Goal: Navigation & Orientation: Find specific page/section

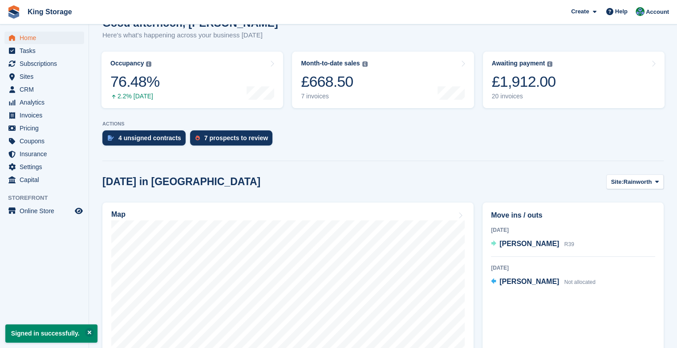
scroll to position [110, 0]
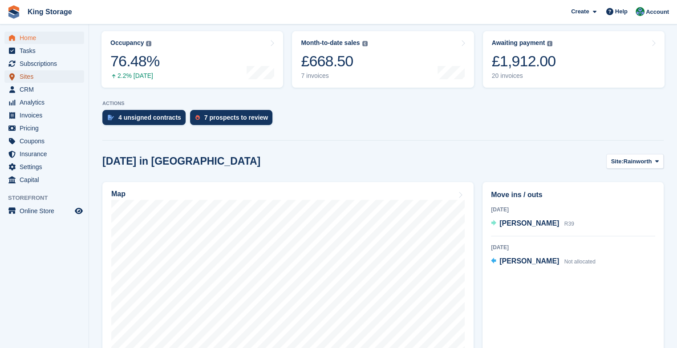
click at [30, 77] on span "Sites" at bounding box center [46, 76] width 53 height 12
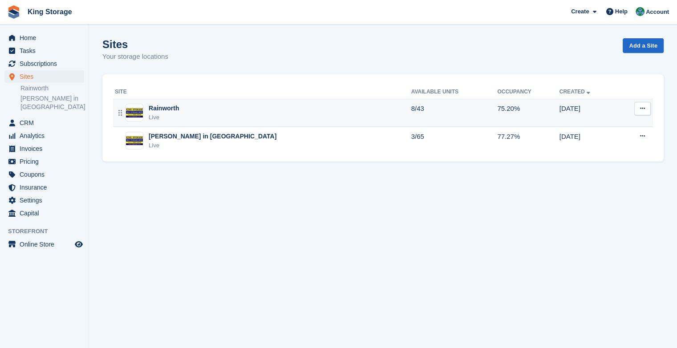
click at [136, 113] on img at bounding box center [134, 112] width 17 height 9
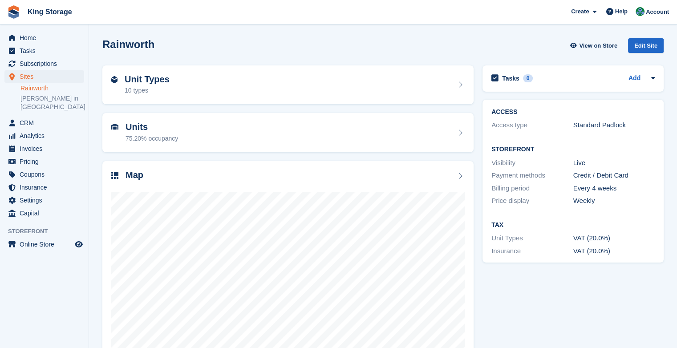
scroll to position [31, 0]
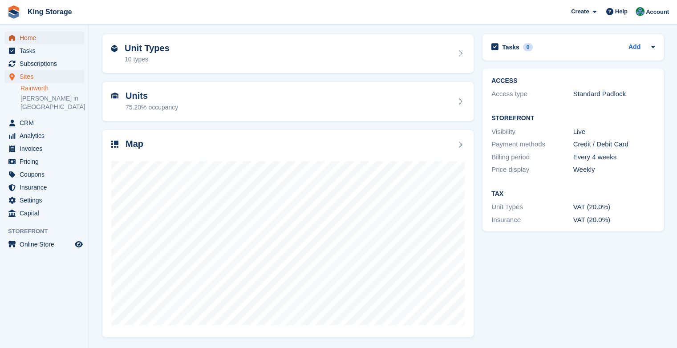
click at [32, 39] on span "Home" at bounding box center [46, 38] width 53 height 12
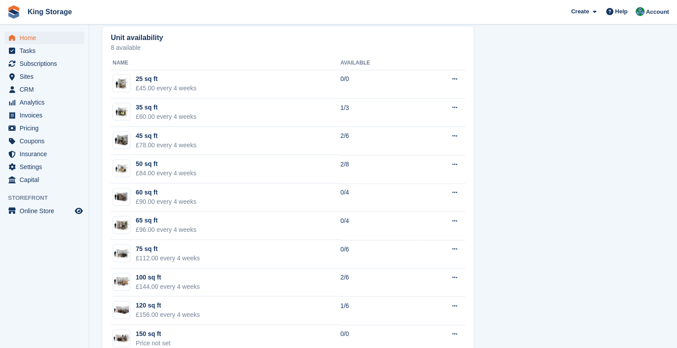
scroll to position [507, 0]
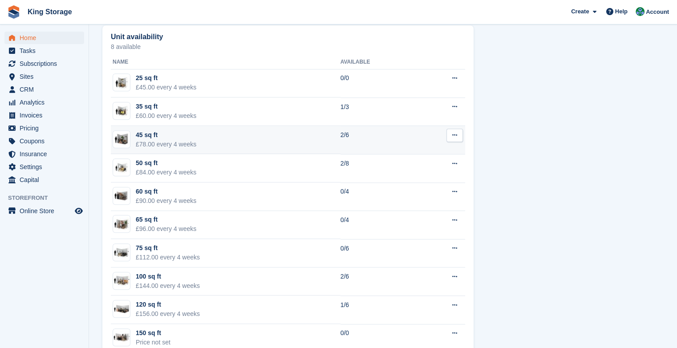
click at [166, 136] on div "45 sq ft" at bounding box center [166, 134] width 61 height 9
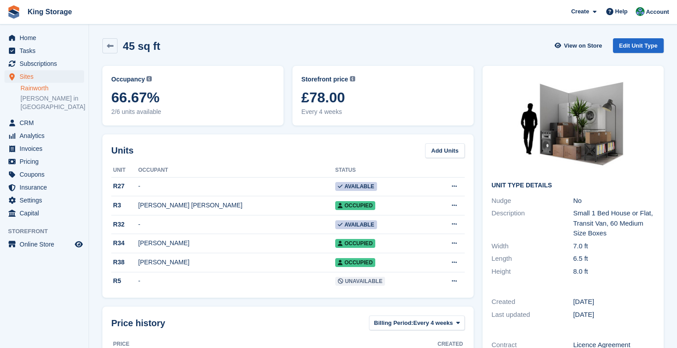
drag, startPoint x: 0, startPoint y: 0, endPoint x: 428, endPoint y: 95, distance: 438.2
click at [428, 95] on span "£78.00" at bounding box center [382, 97] width 163 height 16
